Goal: Task Accomplishment & Management: Use online tool/utility

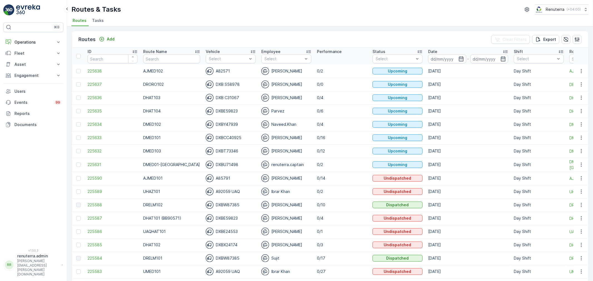
drag, startPoint x: 33, startPoint y: 40, endPoint x: 32, endPoint y: 51, distance: 10.7
click at [33, 40] on p "Operations" at bounding box center [33, 42] width 38 height 6
click at [32, 67] on p "Routes & Tasks" at bounding box center [28, 68] width 29 height 6
click at [99, 22] on span "Tasks" at bounding box center [98, 21] width 12 height 6
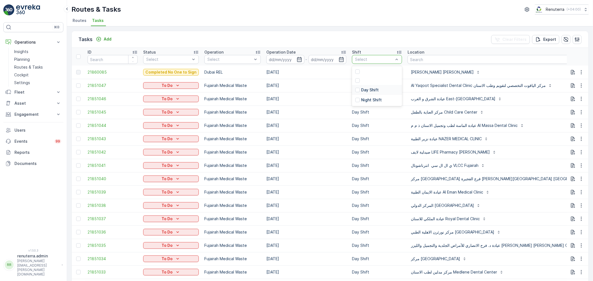
click at [366, 91] on p "Day Shift" at bounding box center [370, 90] width 18 height 6
type input "roro"
click at [234, 73] on div "Dubai Roro" at bounding box center [232, 72] width 56 height 10
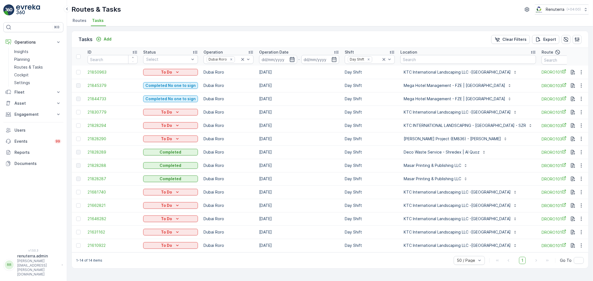
click at [291, 61] on icon "button" at bounding box center [292, 60] width 6 height 6
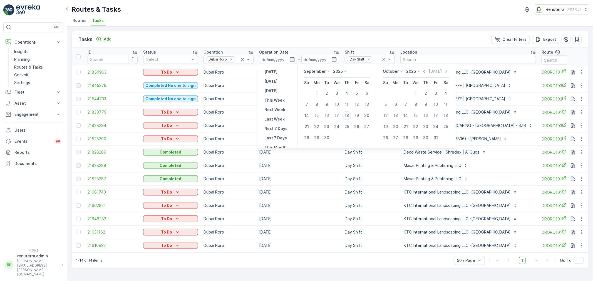
click at [346, 117] on div "18" at bounding box center [347, 115] width 9 height 9
type input "[DATE]"
click at [346, 117] on div "18" at bounding box center [347, 115] width 9 height 9
type input "[DATE]"
click at [346, 117] on div "18" at bounding box center [347, 115] width 9 height 9
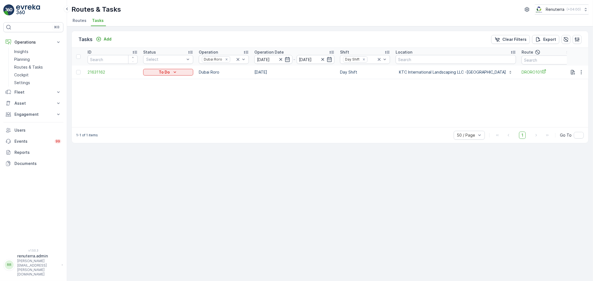
drag, startPoint x: 331, startPoint y: 130, endPoint x: 381, endPoint y: 129, distance: 50.0
click at [382, 130] on div "1-1 of 1 items 50 / Page 1 Go To" at bounding box center [330, 135] width 517 height 16
drag, startPoint x: 17, startPoint y: 57, endPoint x: 26, endPoint y: 57, distance: 9.5
click at [17, 57] on p "Planning" at bounding box center [22, 60] width 16 height 6
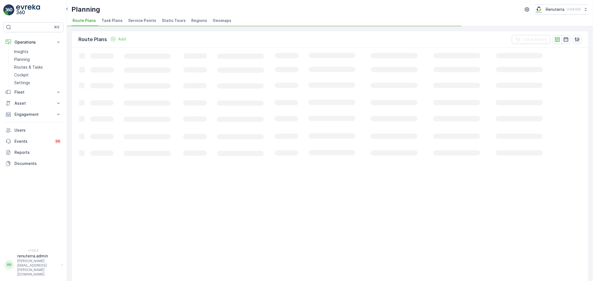
click at [128, 22] on span "Service Points" at bounding box center [142, 21] width 28 height 6
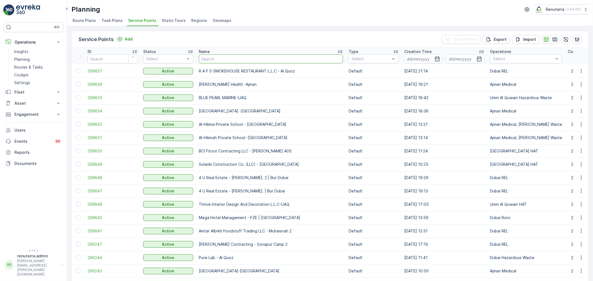
type input "Deco Waste Service - Shredex | Al Quoz"
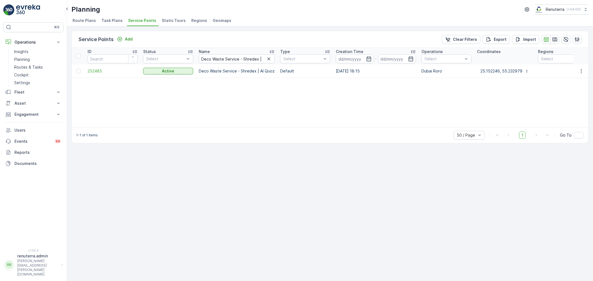
click at [98, 75] on td "252485" at bounding box center [113, 71] width 56 height 13
click at [98, 73] on span "252485" at bounding box center [113, 71] width 50 height 6
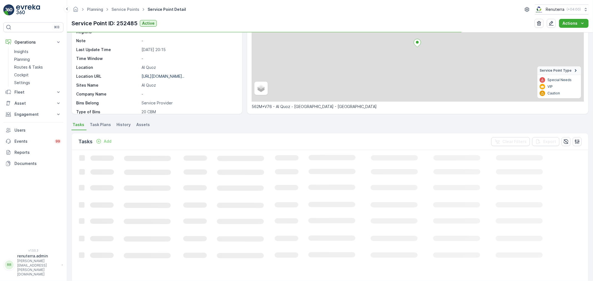
scroll to position [62, 0]
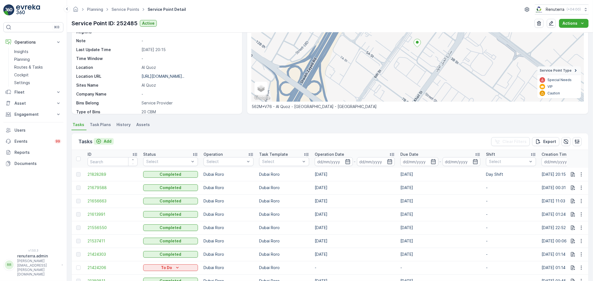
click at [108, 144] on button "Add" at bounding box center [104, 141] width 20 height 7
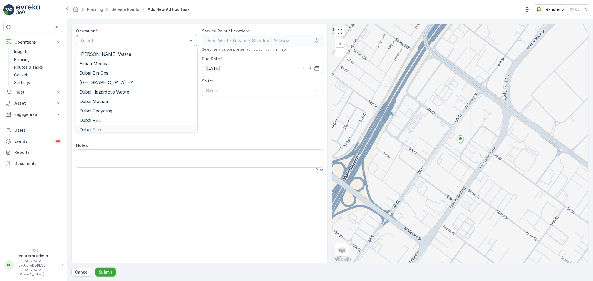
click at [100, 126] on div "Dubai Roro" at bounding box center [136, 129] width 121 height 9
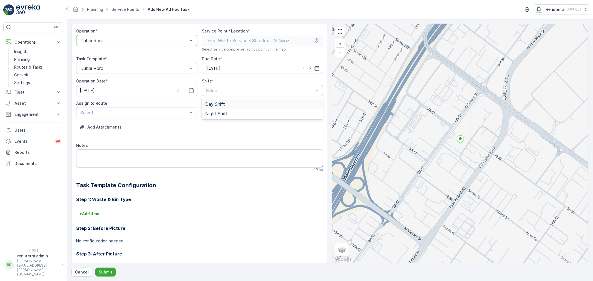
click at [211, 105] on span "Day Shift" at bounding box center [215, 104] width 20 height 5
click at [160, 109] on div "Select" at bounding box center [136, 112] width 121 height 11
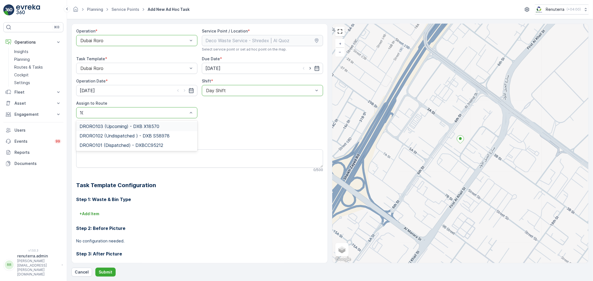
type input "101"
click at [143, 125] on span "DRORO101 (Dispatched) - DXBCC95212" at bounding box center [122, 126] width 84 height 5
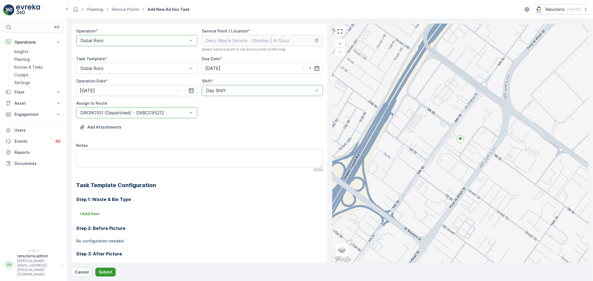
click at [105, 274] on p "Submit" at bounding box center [106, 273] width 14 height 6
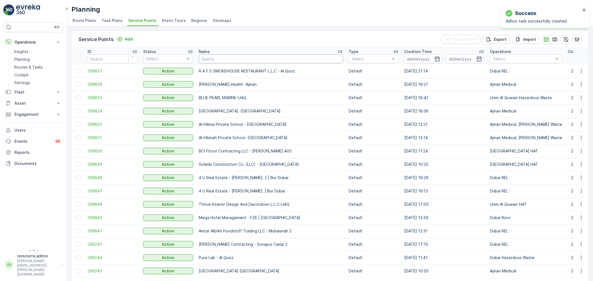
click at [241, 61] on input "text" at bounding box center [271, 58] width 144 height 9
paste input "ROTO PACKING METERIALS"
type input "ROTO PACKING METERIALS"
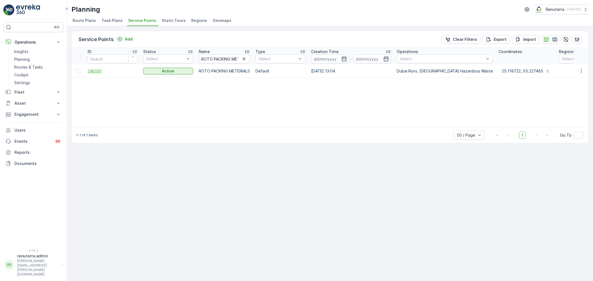
click at [93, 72] on span "248591" at bounding box center [113, 71] width 50 height 6
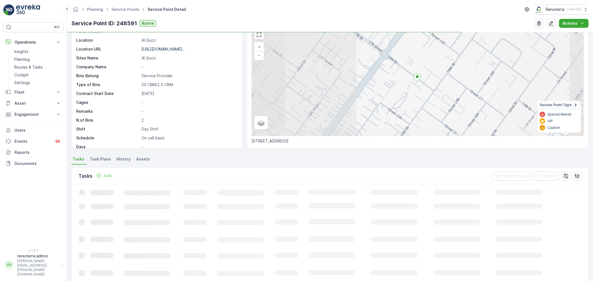
scroll to position [31, 0]
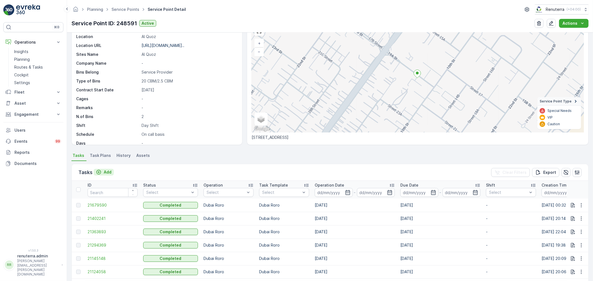
click at [109, 172] on p "Add" at bounding box center [108, 173] width 8 height 6
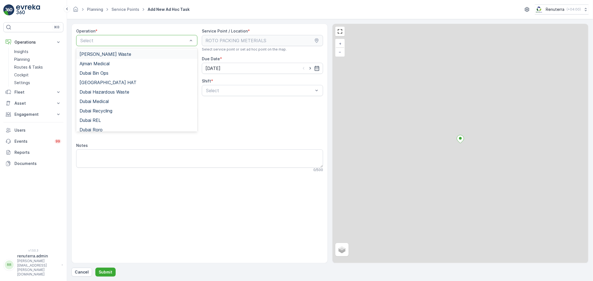
drag, startPoint x: 132, startPoint y: 44, endPoint x: 128, endPoint y: 41, distance: 4.4
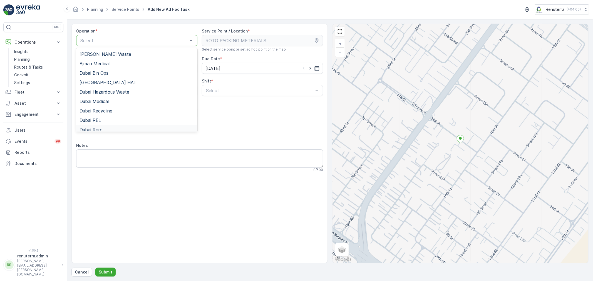
click at [108, 125] on div "Dubai Roro" at bounding box center [136, 129] width 121 height 9
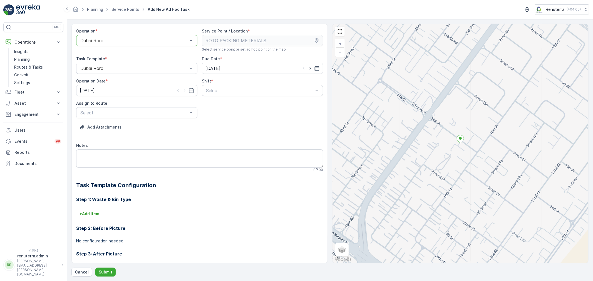
click at [203, 90] on div "Select" at bounding box center [262, 90] width 121 height 11
click at [222, 103] on span "Day Shift" at bounding box center [215, 104] width 20 height 5
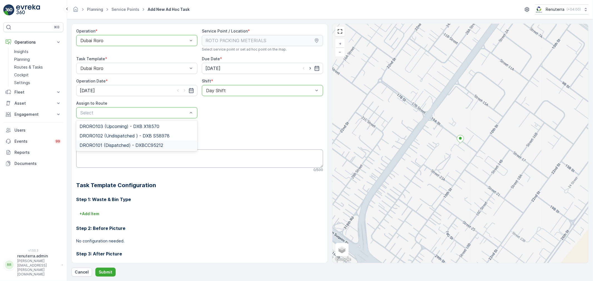
drag, startPoint x: 113, startPoint y: 145, endPoint x: 123, endPoint y: 160, distance: 17.7
click at [112, 146] on span "DRORO101 (Dispatched) - DXBCC95212" at bounding box center [122, 145] width 84 height 5
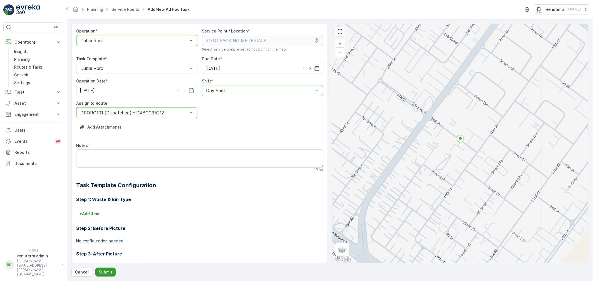
click at [99, 274] on p "Submit" at bounding box center [106, 273] width 14 height 6
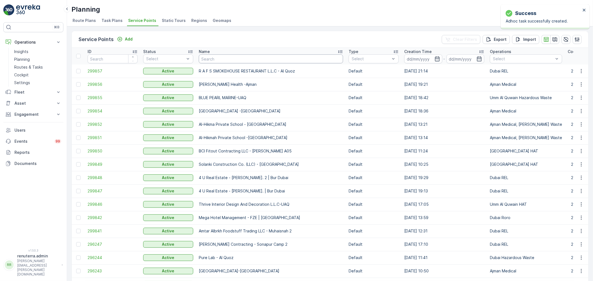
click at [226, 58] on input "text" at bounding box center [271, 58] width 144 height 9
paste input "Berkely Al marooj Furjan"
type input "Berkely Al marooj Furjan"
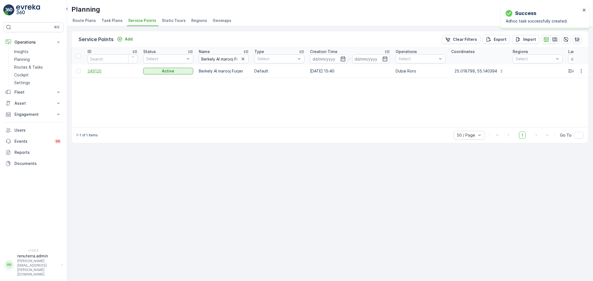
click at [93, 71] on span "249120" at bounding box center [113, 71] width 50 height 6
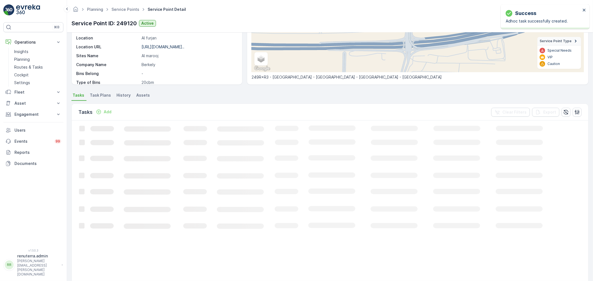
scroll to position [93, 0]
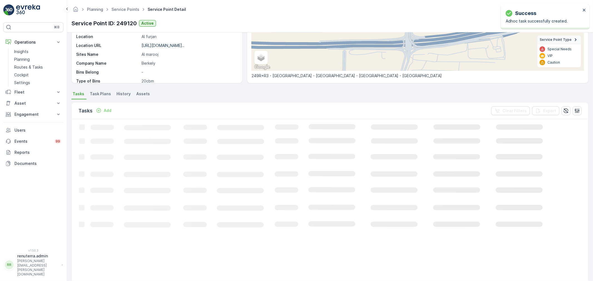
click at [108, 108] on p "Add" at bounding box center [108, 111] width 8 height 6
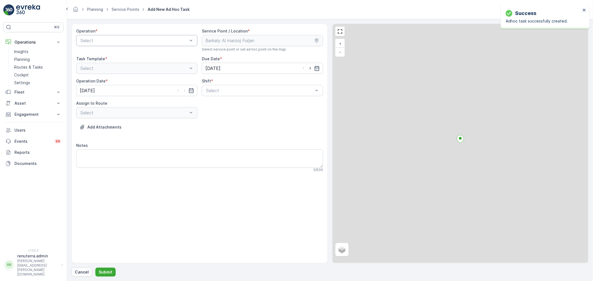
click at [117, 46] on div "Select" at bounding box center [136, 40] width 121 height 11
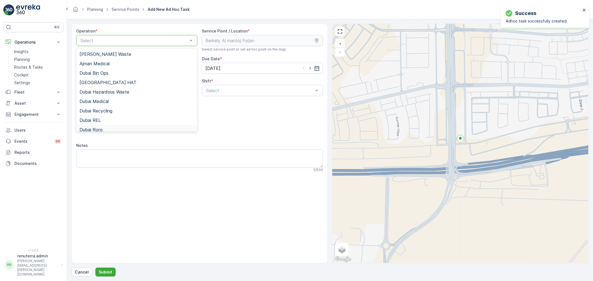
drag, startPoint x: 106, startPoint y: 127, endPoint x: 209, endPoint y: 105, distance: 105.0
click at [106, 128] on div "Dubai Roro" at bounding box center [137, 129] width 115 height 5
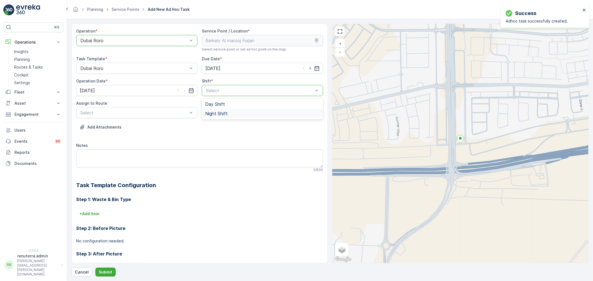
click at [219, 113] on span "Night Shift" at bounding box center [216, 113] width 23 height 5
click at [220, 95] on div "Night Shift" at bounding box center [262, 90] width 121 height 11
click at [218, 106] on span "Day Shift" at bounding box center [215, 104] width 20 height 5
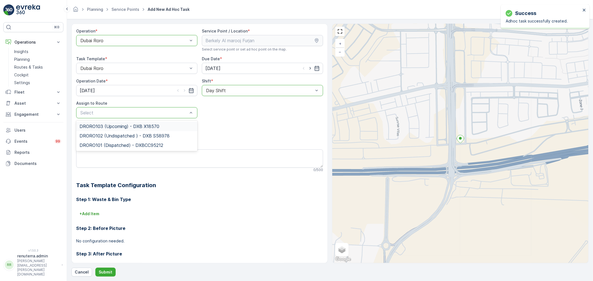
drag, startPoint x: 151, startPoint y: 110, endPoint x: 145, endPoint y: 114, distance: 7.4
click at [124, 147] on span "DRORO101 (Dispatched) - DXBCC95212" at bounding box center [122, 145] width 84 height 5
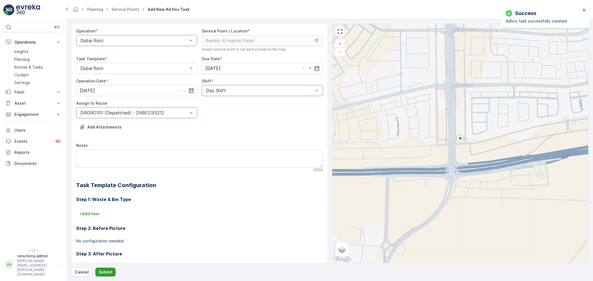
click at [106, 273] on p "Submit" at bounding box center [106, 273] width 14 height 6
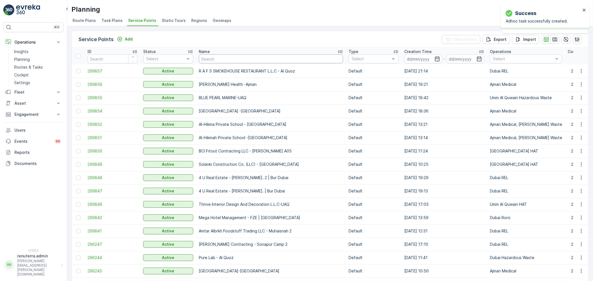
click at [228, 61] on input "text" at bounding box center [271, 58] width 144 height 9
paste input "KTC International Landscaping LLC -[GEOGRAPHIC_DATA]"
type input "KTC International Landscaping LLC -[GEOGRAPHIC_DATA]"
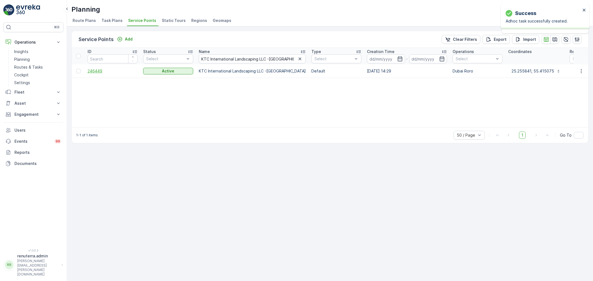
click at [95, 72] on span "246449" at bounding box center [113, 71] width 50 height 6
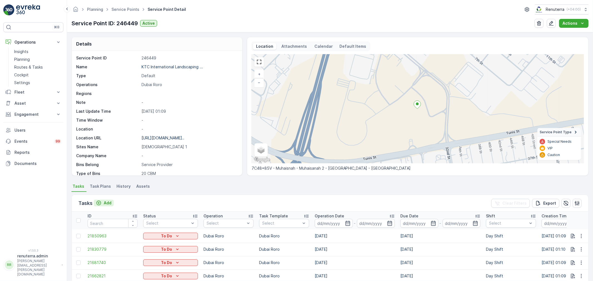
click at [106, 203] on p "Add" at bounding box center [108, 203] width 8 height 6
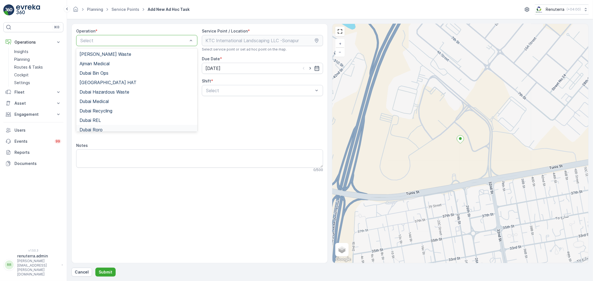
click at [103, 125] on div "Dubai Roro" at bounding box center [136, 129] width 121 height 9
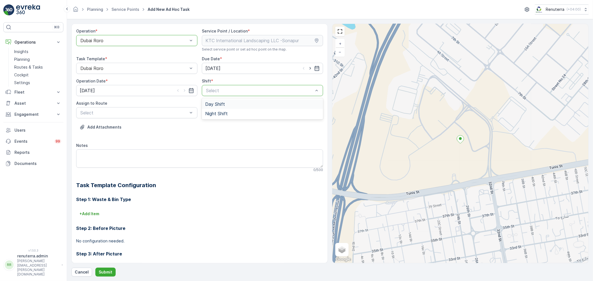
click at [221, 103] on span "Day Shift" at bounding box center [215, 104] width 20 height 5
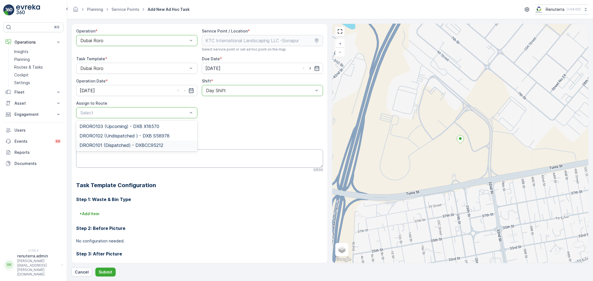
drag, startPoint x: 113, startPoint y: 143, endPoint x: 113, endPoint y: 152, distance: 8.6
click at [113, 144] on span "DRORO101 (Dispatched) - DXBCC95212" at bounding box center [122, 145] width 84 height 5
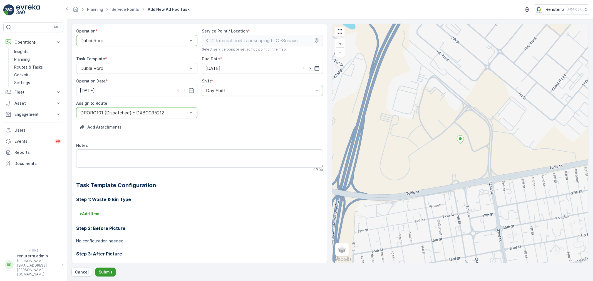
click at [105, 271] on p "Submit" at bounding box center [106, 273] width 14 height 6
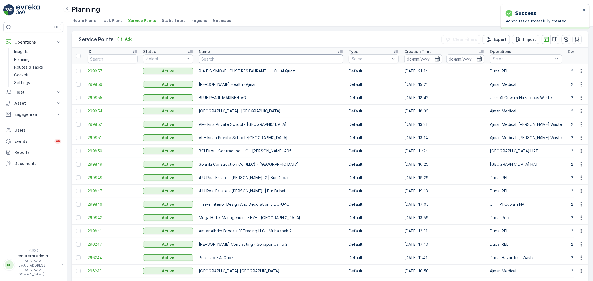
click at [215, 60] on input "text" at bounding box center [271, 58] width 144 height 9
paste input "Motor World Workshop LLC"
type input "Motor World Workshop LLC"
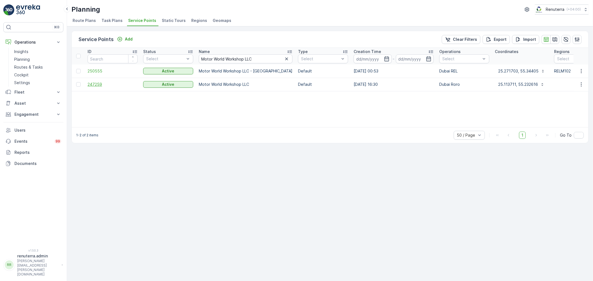
click at [100, 84] on span "247259" at bounding box center [113, 85] width 50 height 6
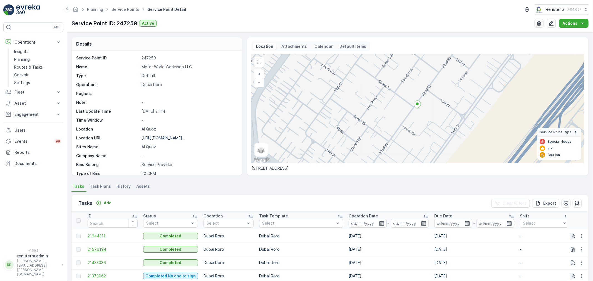
scroll to position [62, 0]
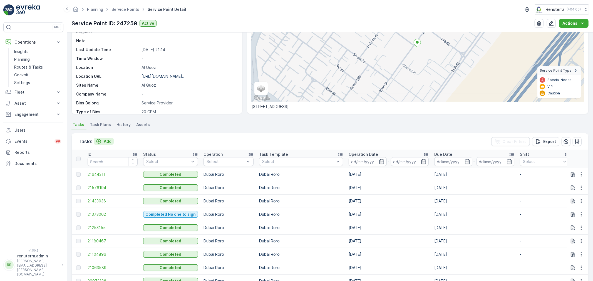
click at [109, 139] on p "Add" at bounding box center [108, 142] width 8 height 6
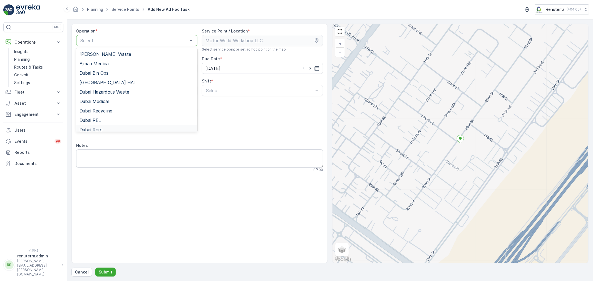
click at [112, 127] on div "Dubai Roro" at bounding box center [137, 129] width 115 height 5
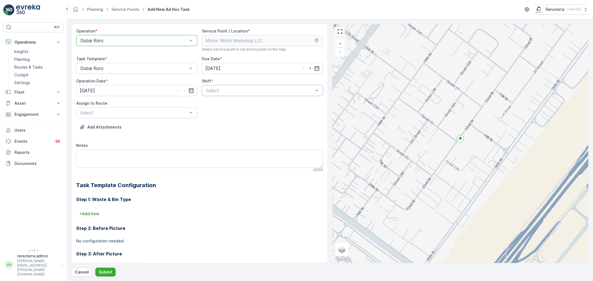
click at [228, 86] on div "Select" at bounding box center [262, 90] width 121 height 11
click at [225, 104] on div "Day Shift" at bounding box center [262, 104] width 115 height 5
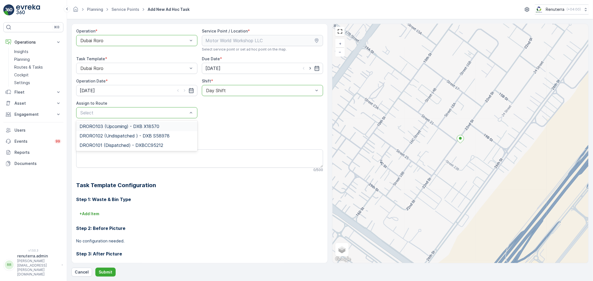
click at [119, 128] on span "DRORO103 (Upcoming) - DXB X18570" at bounding box center [120, 126] width 80 height 5
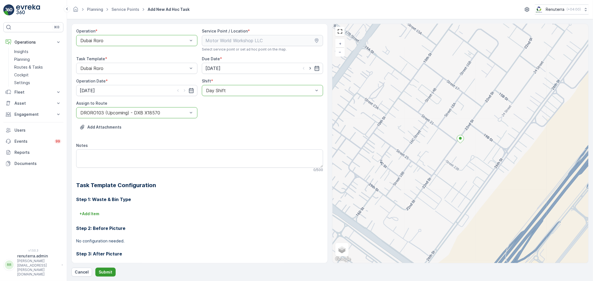
click at [103, 271] on p "Submit" at bounding box center [106, 273] width 14 height 6
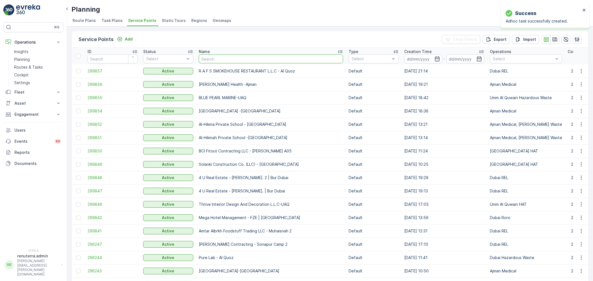
click at [212, 62] on input "text" at bounding box center [271, 58] width 144 height 9
paste input "[PERSON_NAME] Project (EM836) - [PERSON_NAME]"
type input "[PERSON_NAME] Project (EM836) - [PERSON_NAME]"
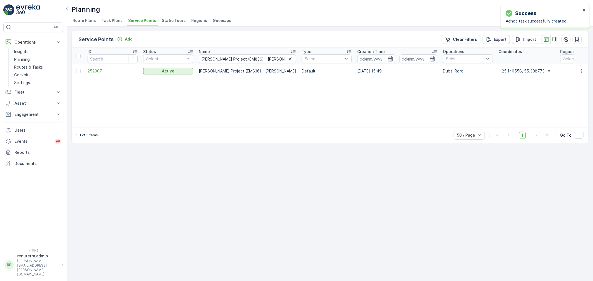
click at [91, 70] on span "252907" at bounding box center [113, 71] width 50 height 6
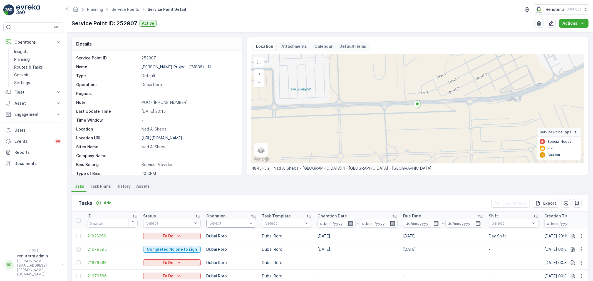
scroll to position [31, 0]
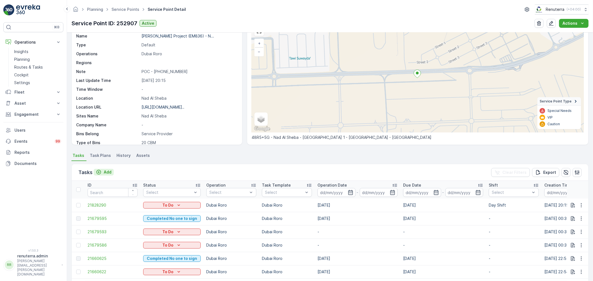
click at [106, 175] on button "Add" at bounding box center [104, 172] width 20 height 7
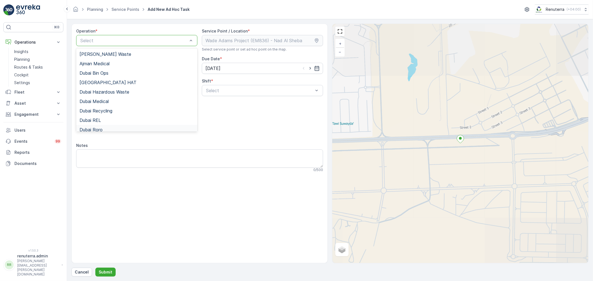
click at [114, 127] on div "Dubai Roro" at bounding box center [136, 129] width 121 height 9
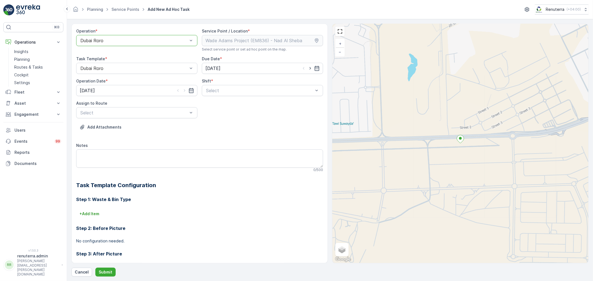
click at [249, 93] on div "Select" at bounding box center [262, 90] width 121 height 11
click at [232, 106] on div "Day Shift" at bounding box center [262, 104] width 115 height 5
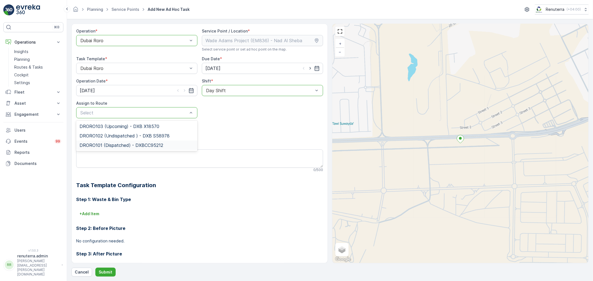
click at [118, 145] on span "DRORO101 (Dispatched) - DXBCC95212" at bounding box center [122, 145] width 84 height 5
drag, startPoint x: 127, startPoint y: 113, endPoint x: 112, endPoint y: 138, distance: 28.9
click at [126, 114] on div at bounding box center [134, 112] width 108 height 5
drag, startPoint x: 120, startPoint y: 124, endPoint x: 113, endPoint y: 137, distance: 14.3
click at [120, 124] on span "DRORO103 (Upcoming) - DXB X18570" at bounding box center [120, 126] width 80 height 5
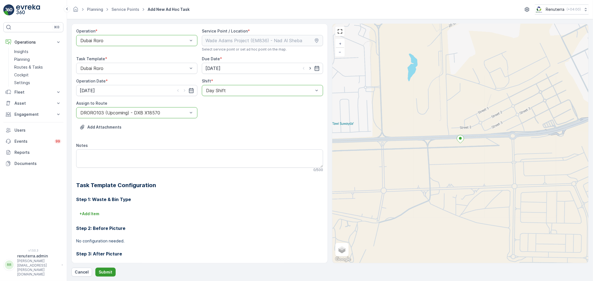
click at [103, 272] on p "Submit" at bounding box center [106, 273] width 14 height 6
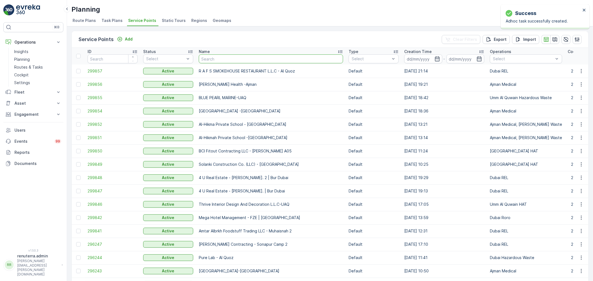
click at [216, 59] on input "text" at bounding box center [271, 58] width 144 height 9
paste input "KTC INTERNATIONAL LANDSCAPING - [GEOGRAPHIC_DATA] - SZR"
type input "KTC INTERNATIONAL LANDSCAPING - [GEOGRAPHIC_DATA] - SZR"
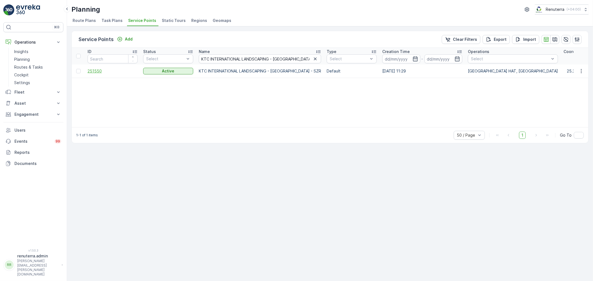
click at [96, 72] on span "251550" at bounding box center [113, 71] width 50 height 6
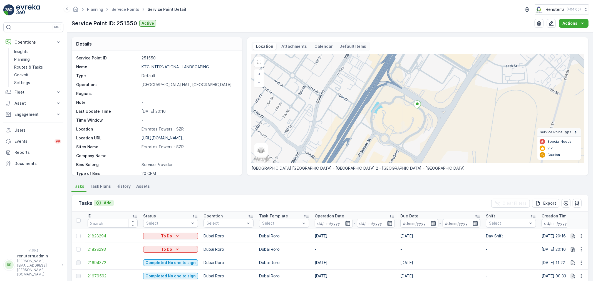
click at [106, 203] on p "Add" at bounding box center [108, 203] width 8 height 6
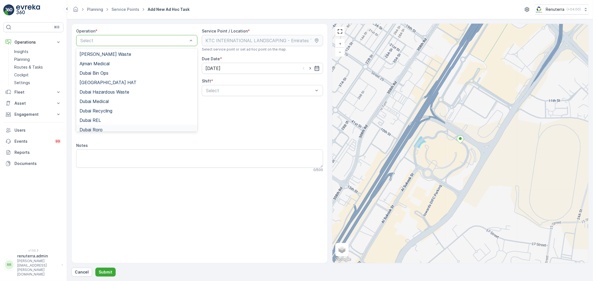
click at [106, 128] on div "Dubai Roro" at bounding box center [137, 129] width 115 height 5
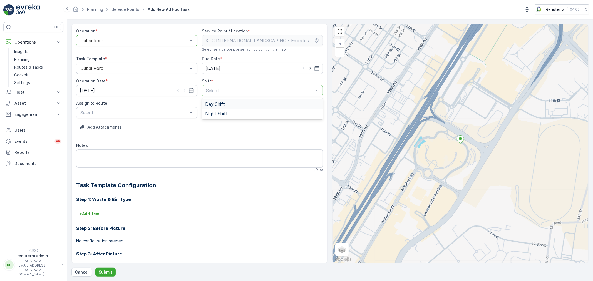
click at [220, 104] on span "Day Shift" at bounding box center [215, 104] width 20 height 5
click at [137, 116] on div "Select" at bounding box center [136, 112] width 121 height 11
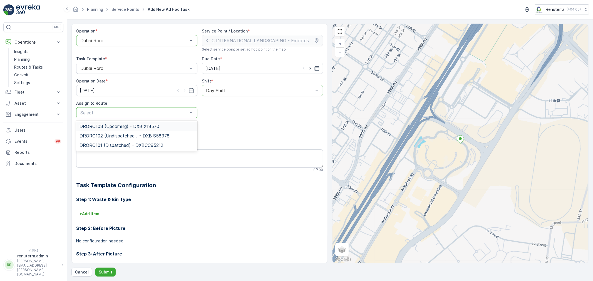
click at [124, 127] on span "DRORO103 (Upcoming) - DXB X18570" at bounding box center [120, 126] width 80 height 5
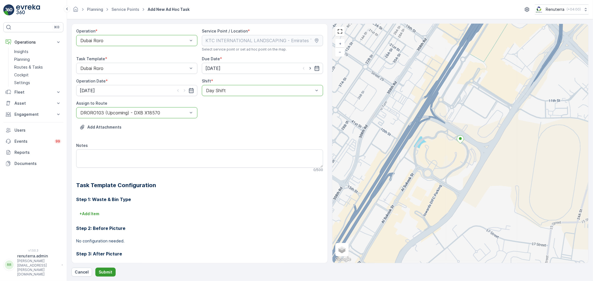
click at [109, 270] on p "Submit" at bounding box center [106, 273] width 14 height 6
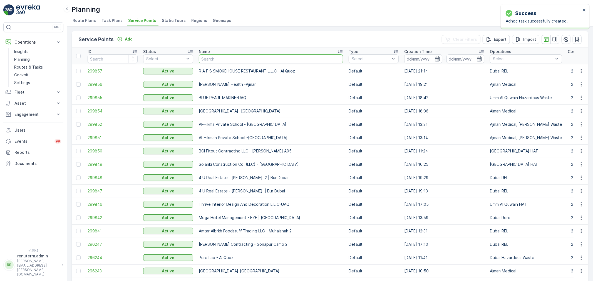
click at [209, 59] on input "text" at bounding box center [271, 58] width 144 height 9
paste input "Berkely Al marooj Furjan"
type input "Berkely Al marooj Furjan"
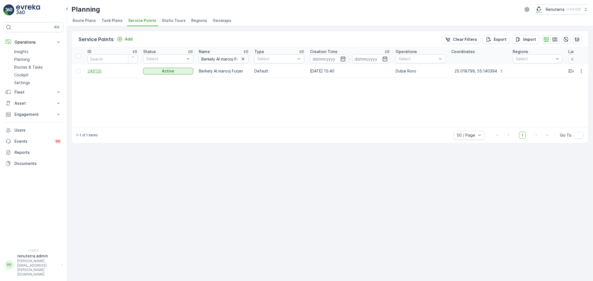
click at [102, 73] on span "249120" at bounding box center [113, 71] width 50 height 6
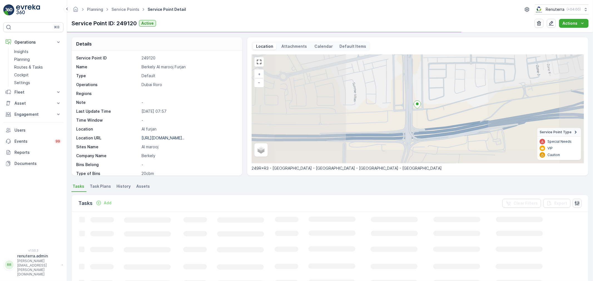
scroll to position [31, 0]
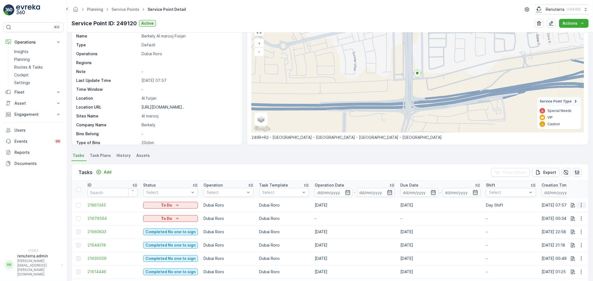
click at [582, 205] on icon "button" at bounding box center [582, 206] width 6 height 6
click at [569, 231] on span "Change Route" at bounding box center [567, 229] width 27 height 6
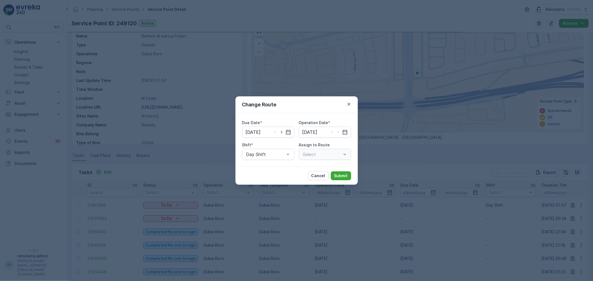
type input "[DATE]"
click at [349, 105] on icon "button" at bounding box center [349, 104] width 6 height 6
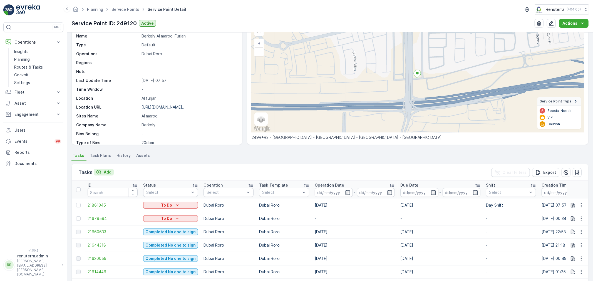
click at [108, 171] on p "Add" at bounding box center [108, 173] width 8 height 6
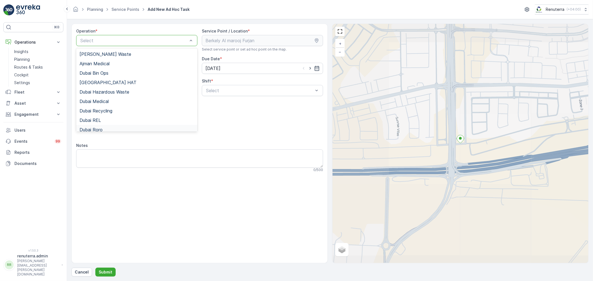
click at [116, 133] on div "Add Attachments" at bounding box center [199, 131] width 247 height 16
click at [105, 127] on div "Dubai Roro" at bounding box center [136, 129] width 121 height 9
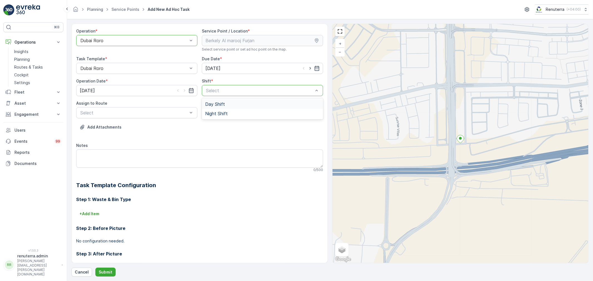
click at [220, 105] on span "Day Shift" at bounding box center [215, 104] width 20 height 5
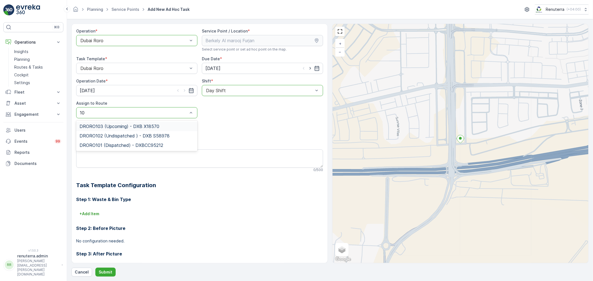
type input "103"
click at [138, 125] on span "DRORO103 (Upcoming) - DXB X18570" at bounding box center [120, 126] width 80 height 5
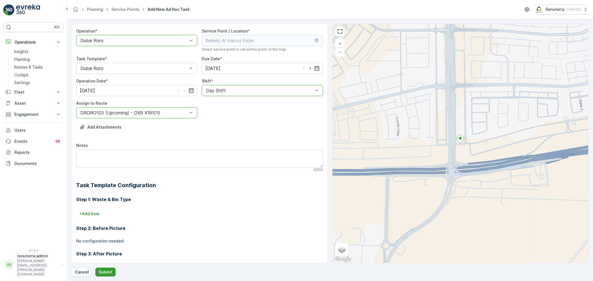
click at [104, 272] on p "Submit" at bounding box center [106, 273] width 14 height 6
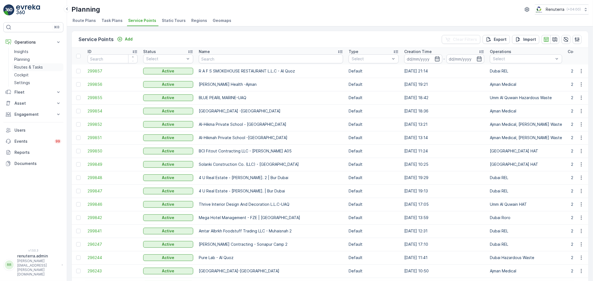
click at [32, 68] on p "Routes & Tasks" at bounding box center [28, 68] width 29 height 6
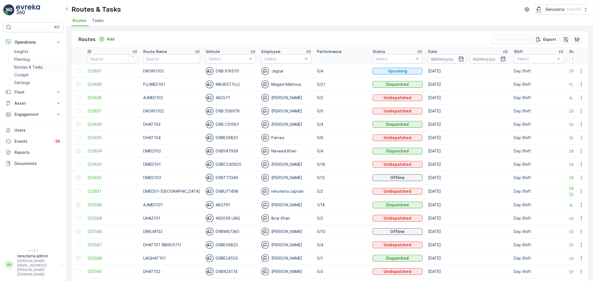
click at [37, 65] on p "Routes & Tasks" at bounding box center [28, 68] width 29 height 6
click at [100, 21] on span "Tasks" at bounding box center [98, 21] width 12 height 6
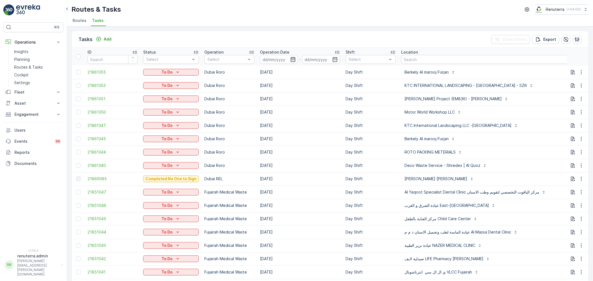
click at [291, 60] on icon "button" at bounding box center [293, 60] width 6 height 6
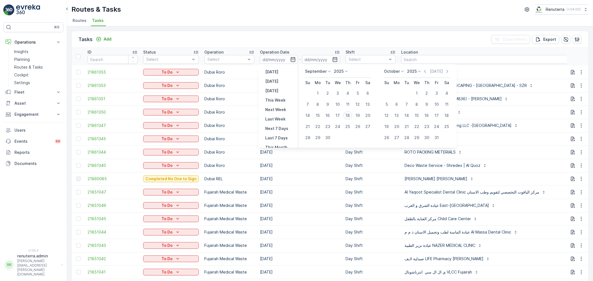
click at [349, 116] on div "18" at bounding box center [347, 115] width 9 height 9
type input "[DATE]"
click at [349, 115] on div "18" at bounding box center [347, 115] width 9 height 9
type input "[DATE]"
click at [349, 115] on div "18" at bounding box center [347, 115] width 9 height 9
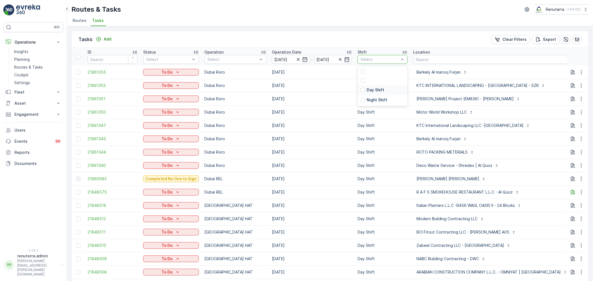
click at [373, 90] on p "Day Shift" at bounding box center [376, 90] width 18 height 6
drag, startPoint x: 255, startPoint y: 21, endPoint x: 220, endPoint y: 71, distance: 61.1
click at [255, 21] on ul "Routes Tasks" at bounding box center [327, 21] width 513 height 9
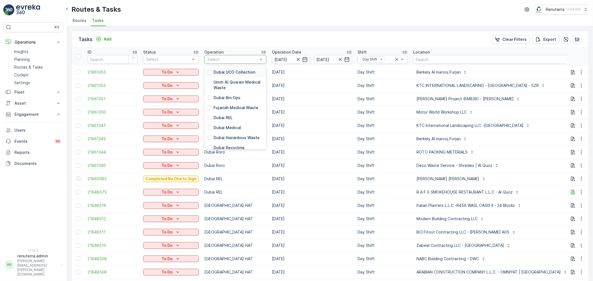
click at [222, 63] on div "Select" at bounding box center [235, 59] width 62 height 9
click at [230, 135] on p "Dubai Roro" at bounding box center [224, 138] width 21 height 6
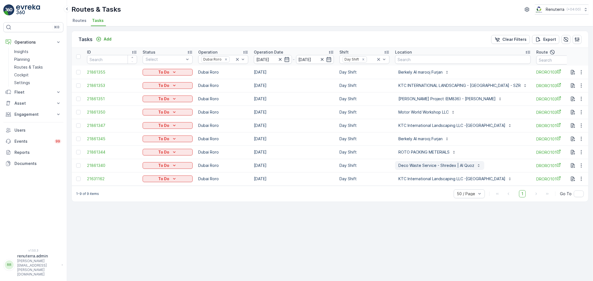
scroll to position [0, 26]
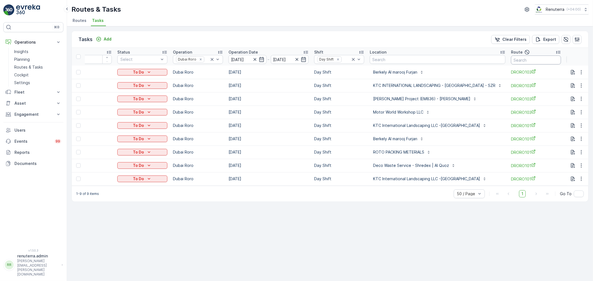
click at [519, 62] on input "text" at bounding box center [536, 60] width 50 height 9
type input "1032"
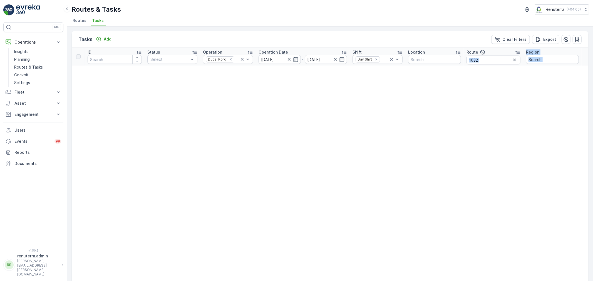
drag, startPoint x: 489, startPoint y: 65, endPoint x: 494, endPoint y: 63, distance: 4.9
click at [494, 63] on input "1032" at bounding box center [494, 60] width 54 height 9
type input "103"
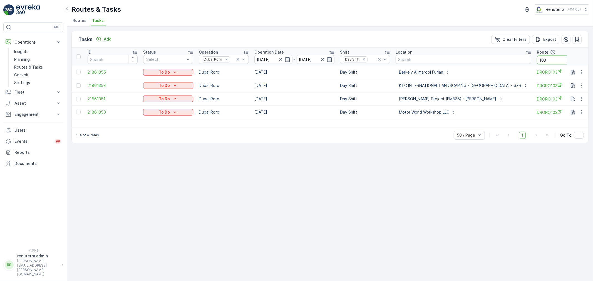
click at [541, 63] on input "103" at bounding box center [562, 60] width 50 height 9
type input "101"
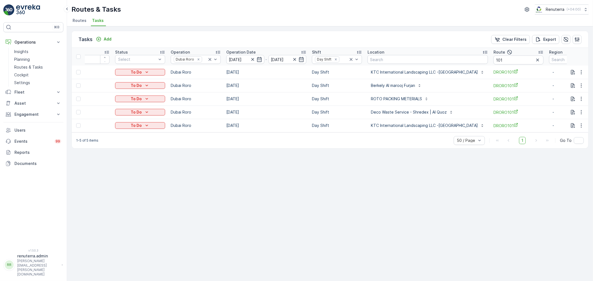
scroll to position [0, 39]
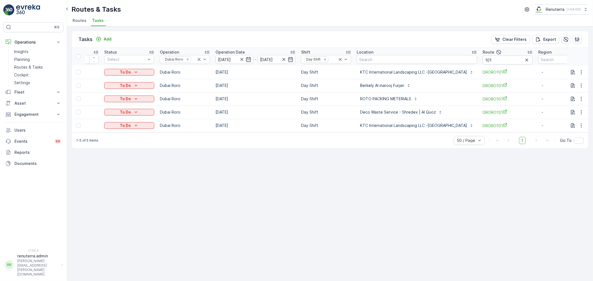
click at [414, 185] on div "Tasks Add Clear Filters Export ID Status Select Operation [GEOGRAPHIC_DATA] Ror…" at bounding box center [330, 153] width 526 height 255
click at [580, 73] on icon "button" at bounding box center [582, 73] width 6 height 6
click at [562, 102] on span "Remove from Route" at bounding box center [573, 104] width 38 height 6
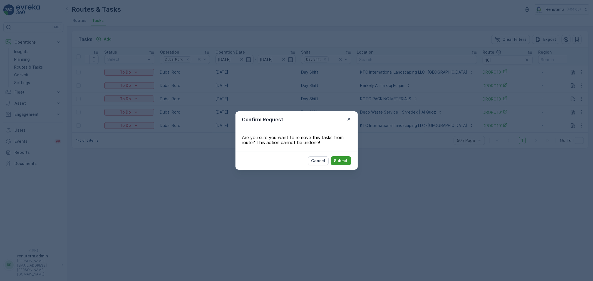
click at [338, 157] on button "Submit" at bounding box center [341, 161] width 20 height 9
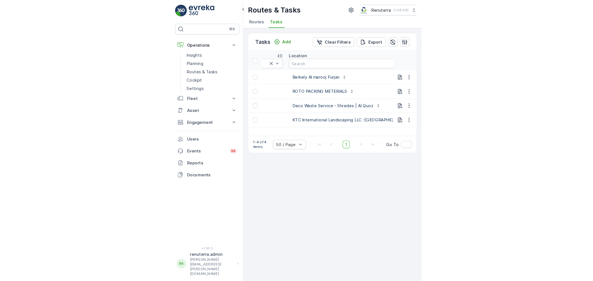
scroll to position [0, 39]
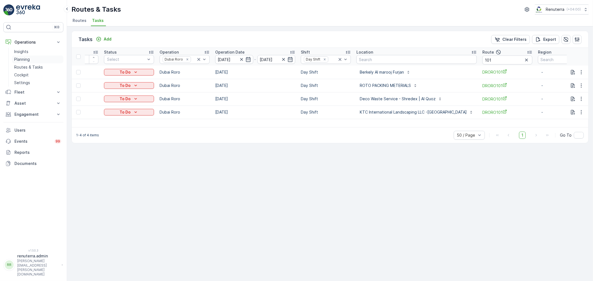
click at [33, 58] on link "Planning" at bounding box center [37, 60] width 51 height 8
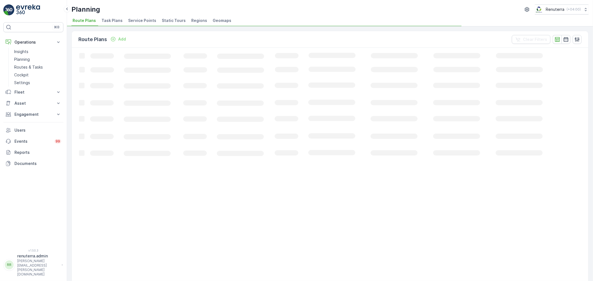
click at [136, 27] on div "Route Plans Add Clear Filters Loading... 50 / Page Previous Next" at bounding box center [330, 153] width 526 height 255
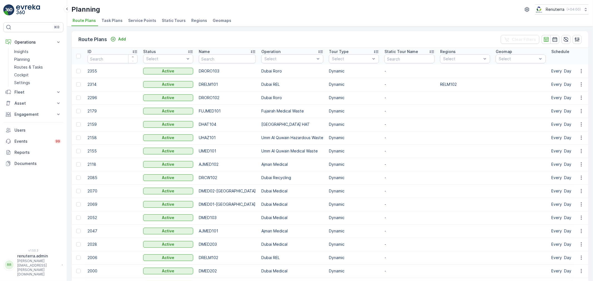
click at [142, 19] on span "Service Points" at bounding box center [142, 21] width 28 height 6
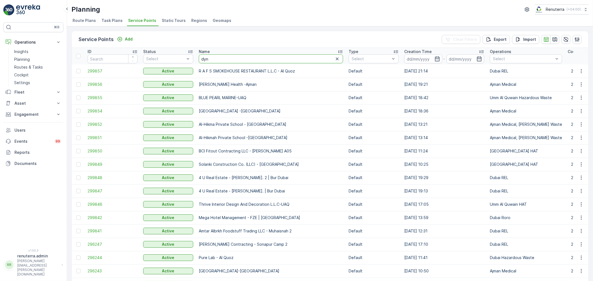
type input "dyna"
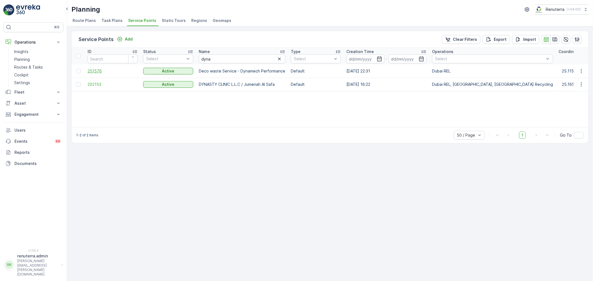
click at [93, 70] on span "251576" at bounding box center [113, 71] width 50 height 6
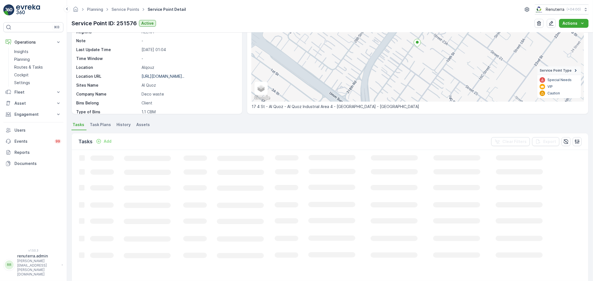
scroll to position [123, 0]
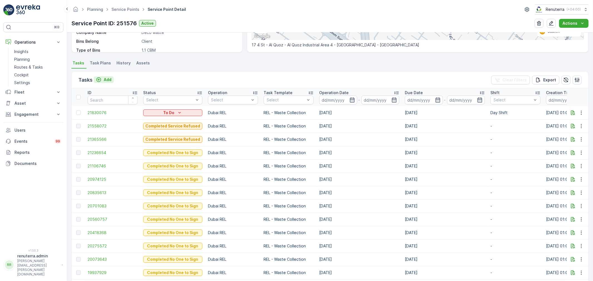
click at [99, 82] on icon "Add" at bounding box center [99, 80] width 6 height 6
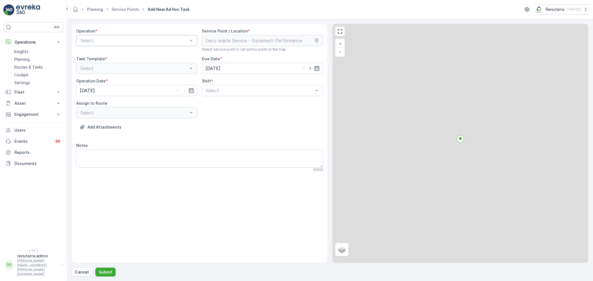
click at [128, 37] on div "Select" at bounding box center [136, 40] width 121 height 11
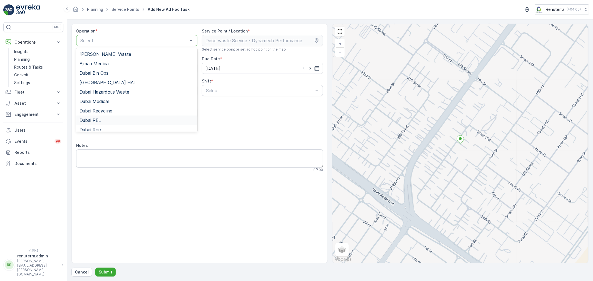
drag, startPoint x: 100, startPoint y: 120, endPoint x: 229, endPoint y: 95, distance: 132.2
click at [101, 120] on span "Dubai REL" at bounding box center [90, 120] width 21 height 5
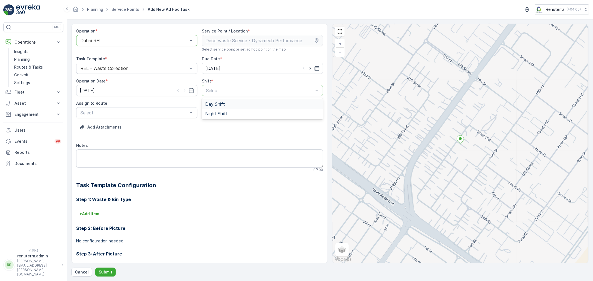
click at [210, 108] on div "Day Shift" at bounding box center [262, 104] width 121 height 9
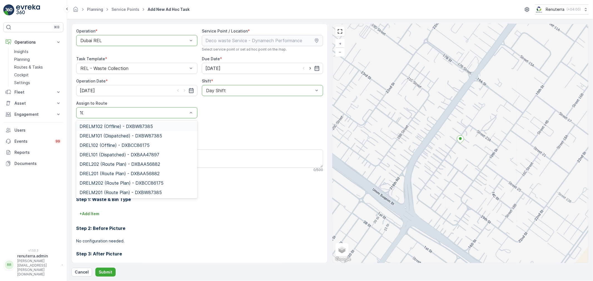
type input "101"
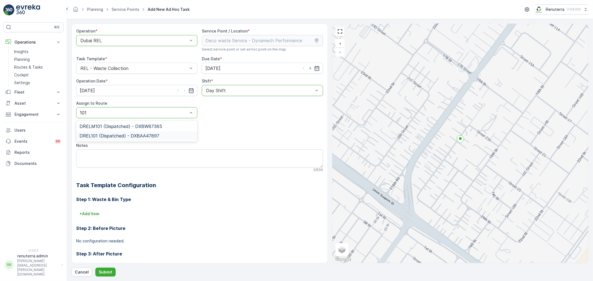
click at [123, 138] on span "DREL101 (Dispatched) - DXBAA47897" at bounding box center [120, 135] width 80 height 5
click at [109, 274] on p "Submit" at bounding box center [106, 273] width 14 height 6
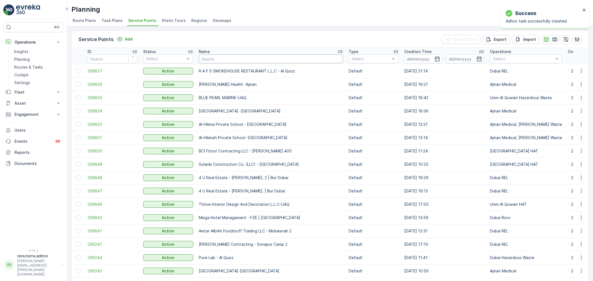
click at [220, 60] on input "text" at bounding box center [271, 58] width 144 height 9
type input "kings"
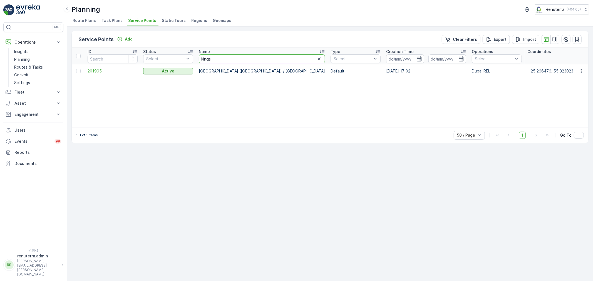
click at [232, 59] on input "kings" at bounding box center [262, 58] width 126 height 9
type input "k"
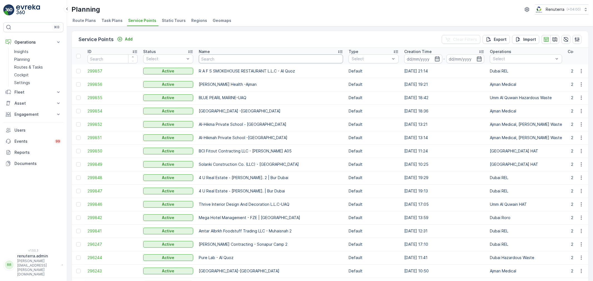
click at [229, 57] on input "text" at bounding box center [271, 58] width 144 height 9
type input "ki"
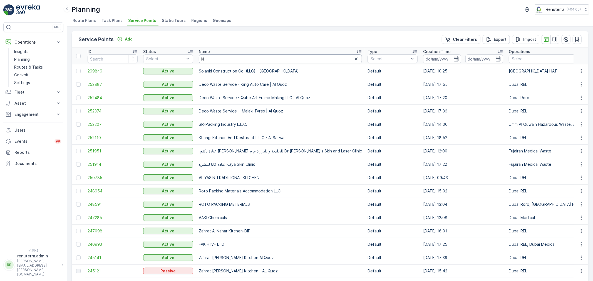
click at [215, 61] on input "ki" at bounding box center [280, 58] width 163 height 9
type input "kings c"
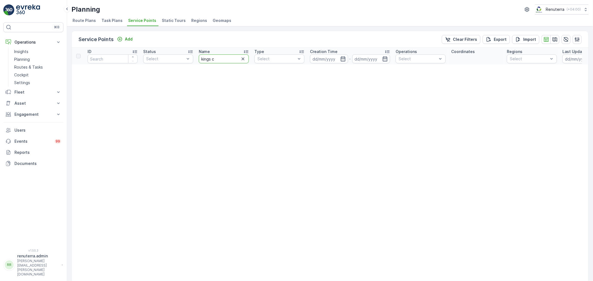
click at [224, 61] on input "kings c" at bounding box center [224, 58] width 50 height 9
click at [243, 60] on icon "button" at bounding box center [243, 59] width 6 height 6
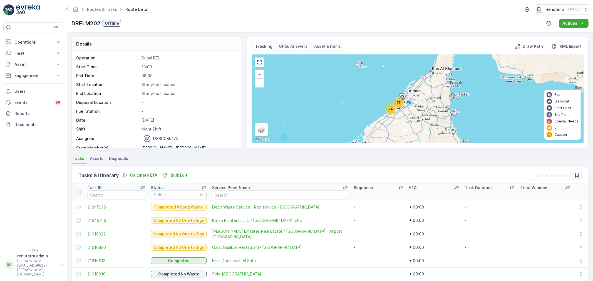
scroll to position [123, 0]
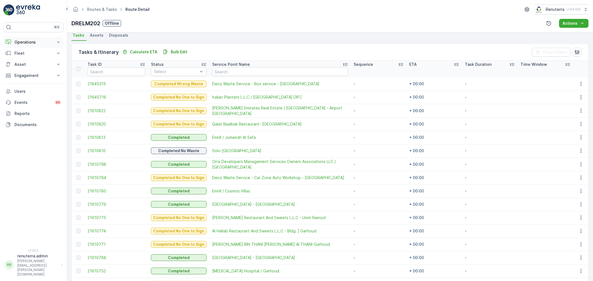
click at [31, 38] on button "Operations" at bounding box center [33, 42] width 60 height 11
click at [31, 59] on link "Planning" at bounding box center [37, 60] width 51 height 8
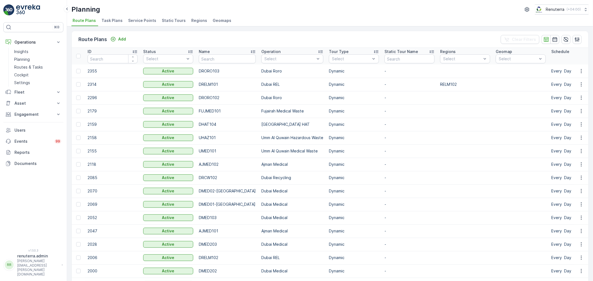
click at [134, 18] on span "Service Points" at bounding box center [142, 21] width 28 height 6
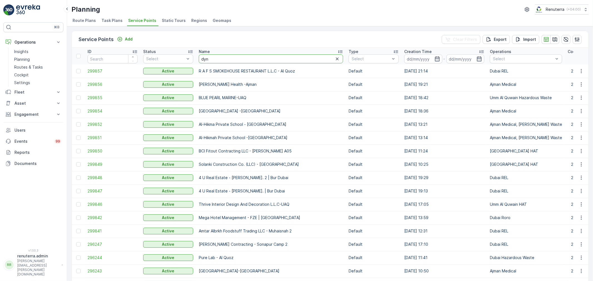
type input "dyna"
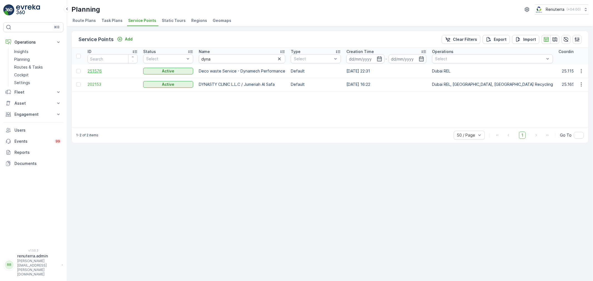
click at [96, 71] on span "251576" at bounding box center [113, 71] width 50 height 6
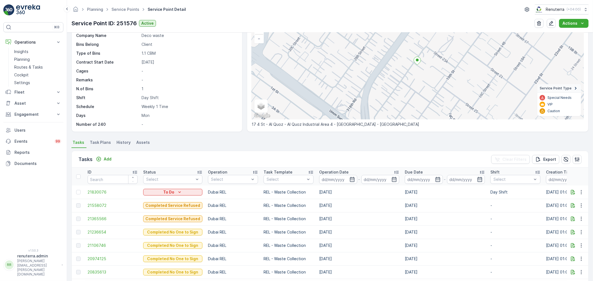
scroll to position [62, 0]
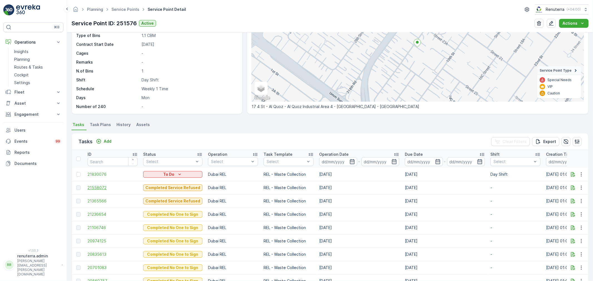
click at [98, 188] on span "21558072" at bounding box center [113, 188] width 50 height 6
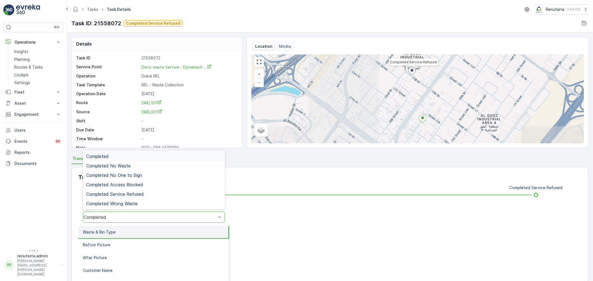
click at [137, 220] on div "Completed" at bounding box center [154, 217] width 142 height 11
click at [129, 195] on span "Completed Service Refused" at bounding box center [115, 194] width 58 height 5
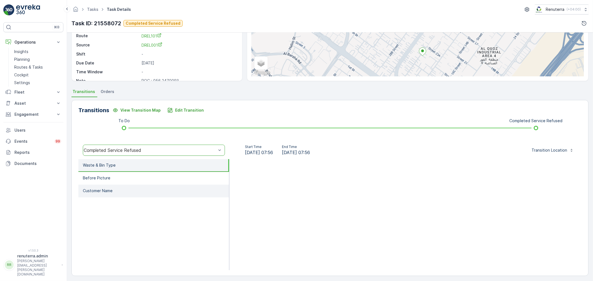
scroll to position [69, 0]
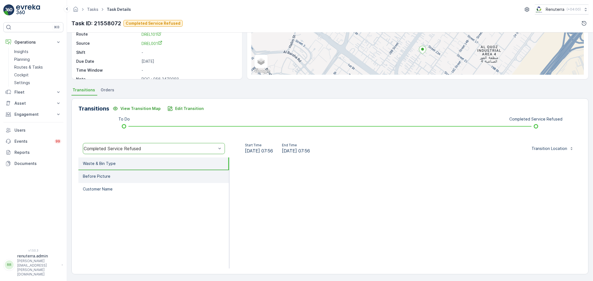
click at [150, 179] on li "Before Picture" at bounding box center [153, 176] width 151 height 13
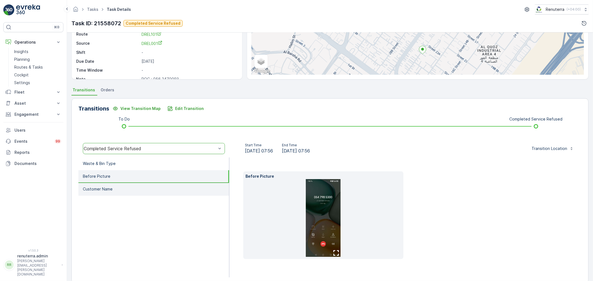
click at [132, 190] on li "Customer Name" at bounding box center [153, 189] width 151 height 13
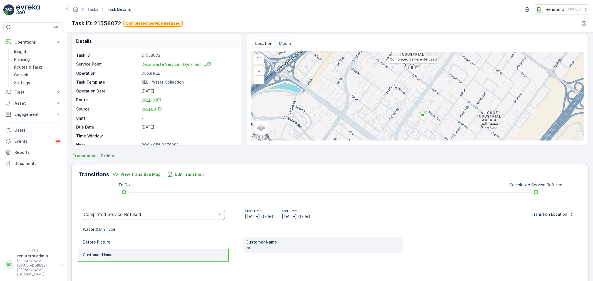
scroll to position [0, 0]
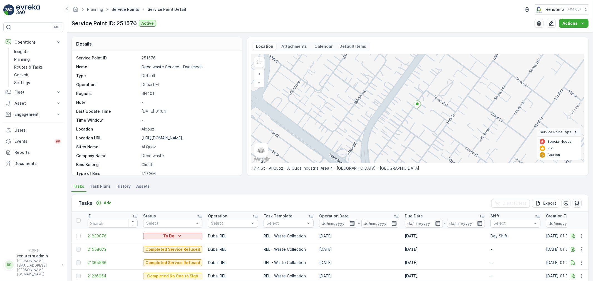
click at [122, 10] on link "Service Points" at bounding box center [125, 9] width 28 height 5
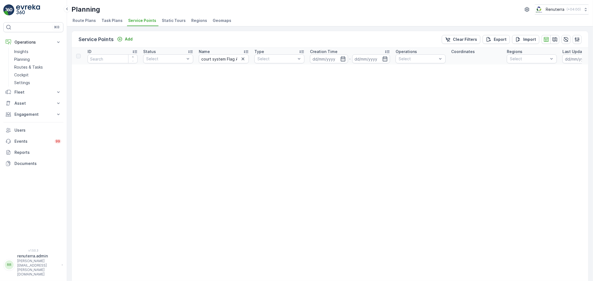
click at [242, 61] on icon "button" at bounding box center [243, 59] width 6 height 6
